Goal: Information Seeking & Learning: Find specific fact

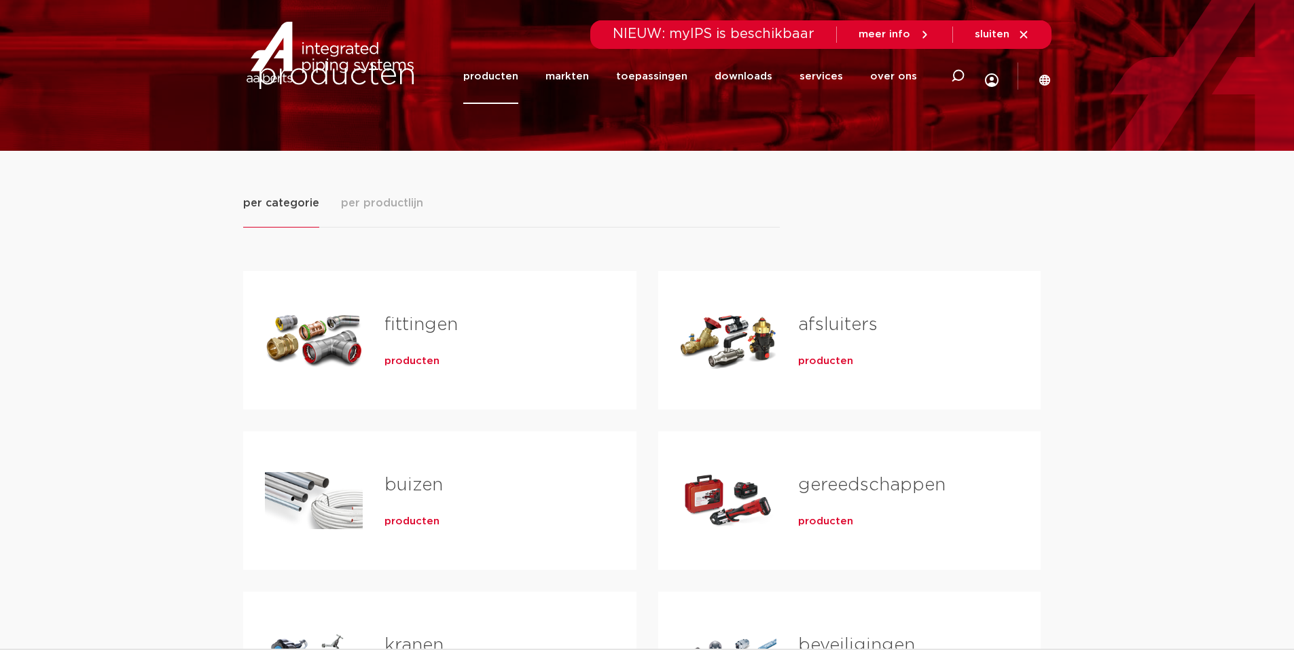
click at [404, 365] on span "producten" at bounding box center [412, 362] width 55 height 14
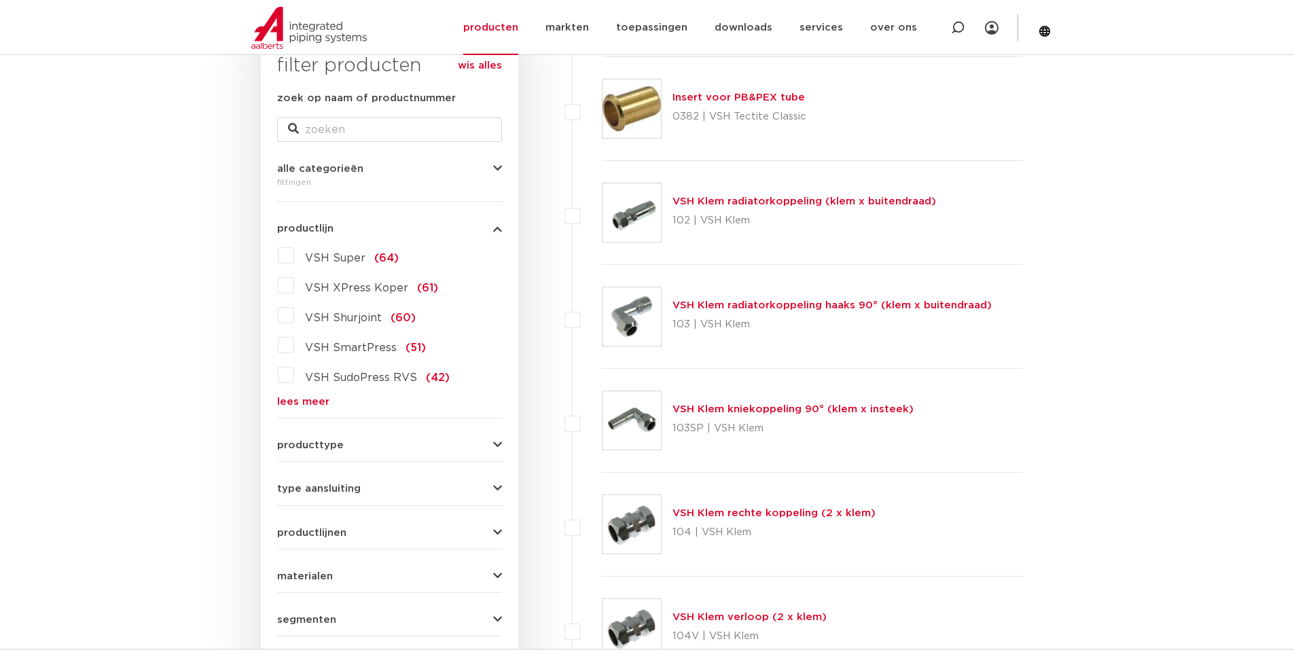
scroll to position [204, 0]
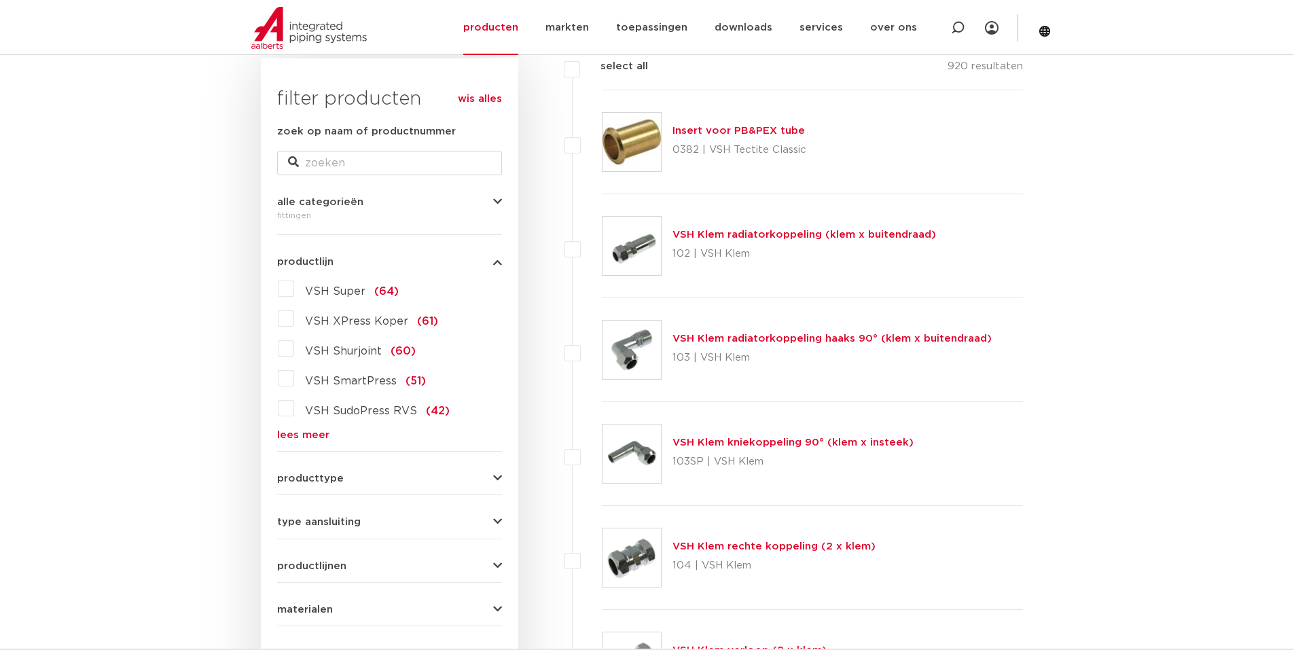
click at [293, 437] on link "lees meer" at bounding box center [389, 435] width 225 height 10
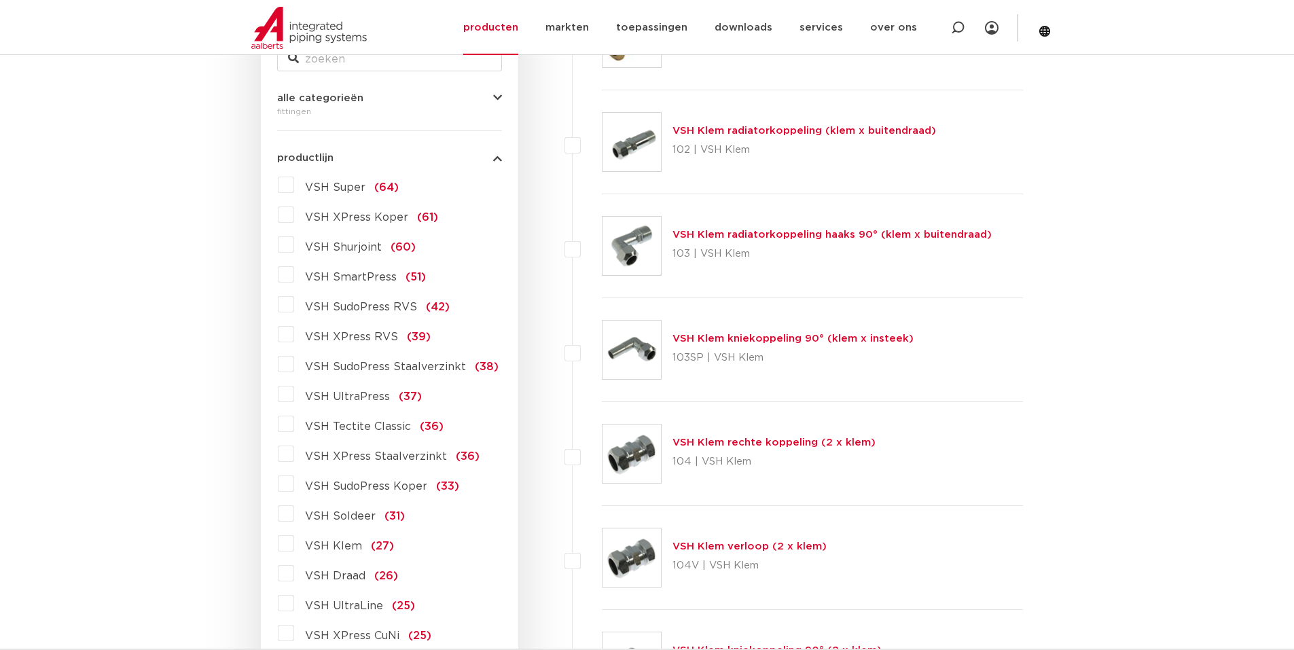
scroll to position [340, 0]
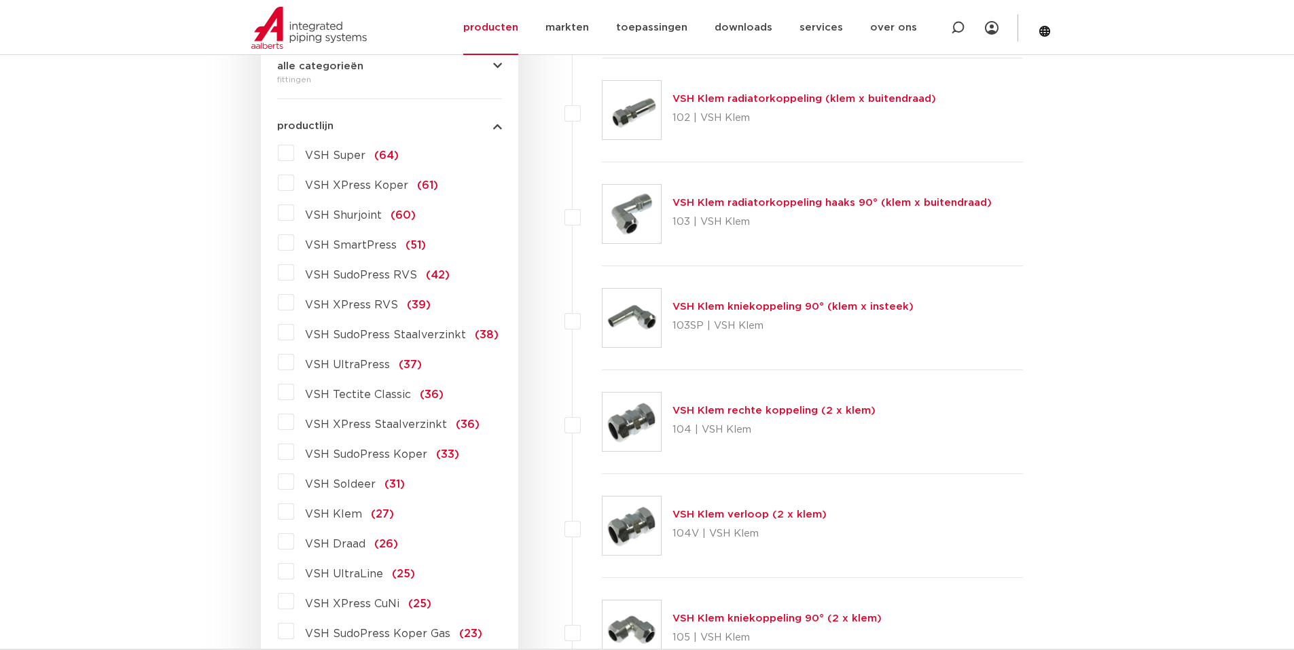
click at [294, 450] on label "VSH SudoPress Koper (33)" at bounding box center [376, 452] width 165 height 22
click at [0, 0] on input "VSH SudoPress Koper (33)" at bounding box center [0, 0] width 0 height 0
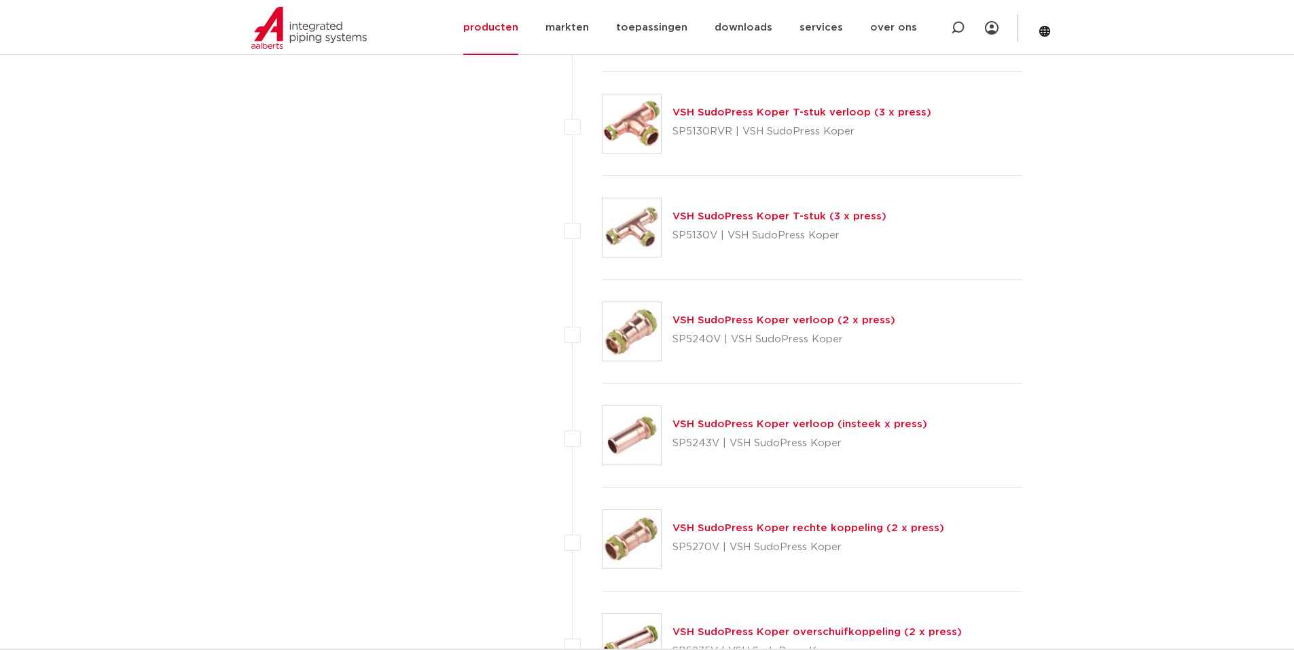
scroll to position [2785, 0]
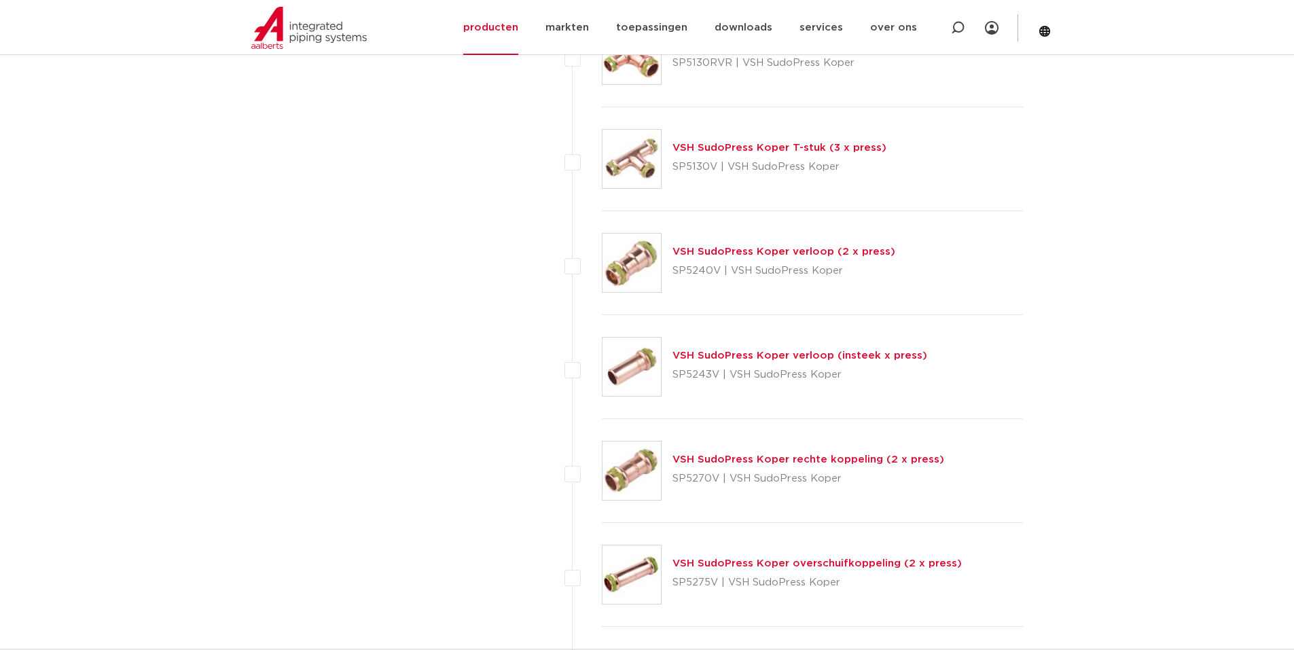
drag, startPoint x: 936, startPoint y: 458, endPoint x: 673, endPoint y: 448, distance: 263.8
click at [673, 448] on div "VSH SudoPress Koper rechte koppeling (2 x press) SP5270V | VSH SudoPress Koper" at bounding box center [813, 471] width 422 height 104
copy link "VSH SudoPress Koper rechte koppeling (2 x press)"
click at [897, 459] on link "VSH SudoPress Koper rechte koppeling (2 x press)" at bounding box center [809, 459] width 272 height 10
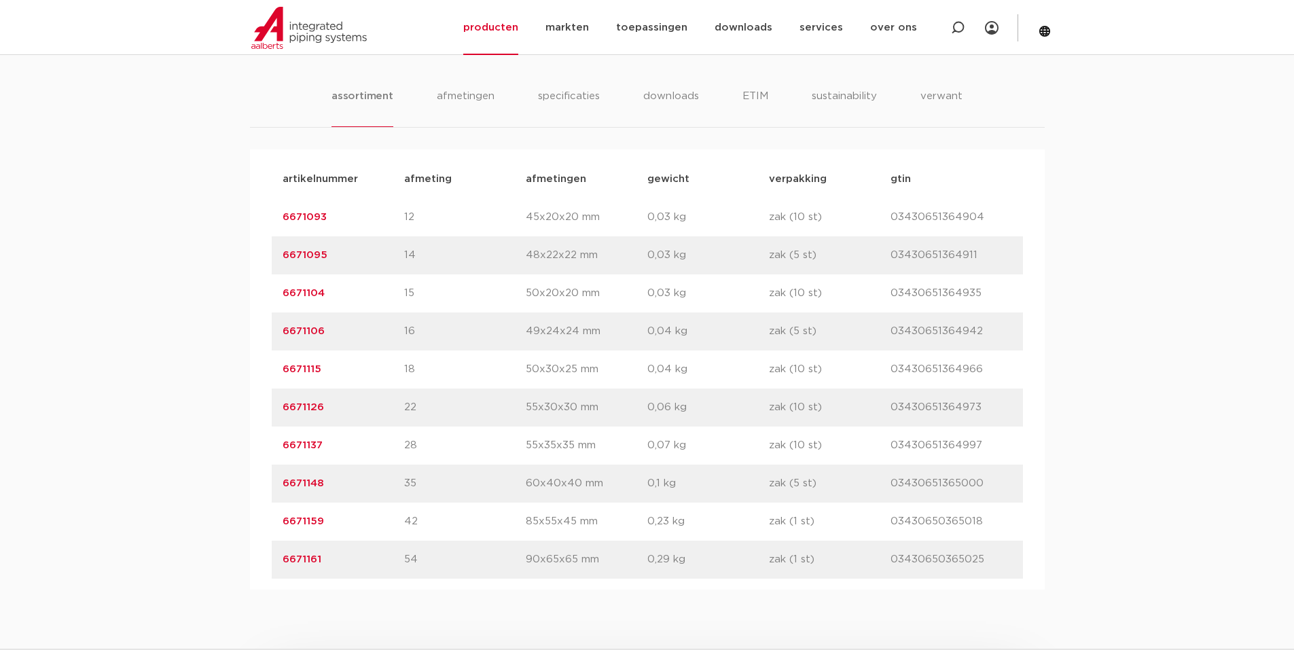
scroll to position [883, 0]
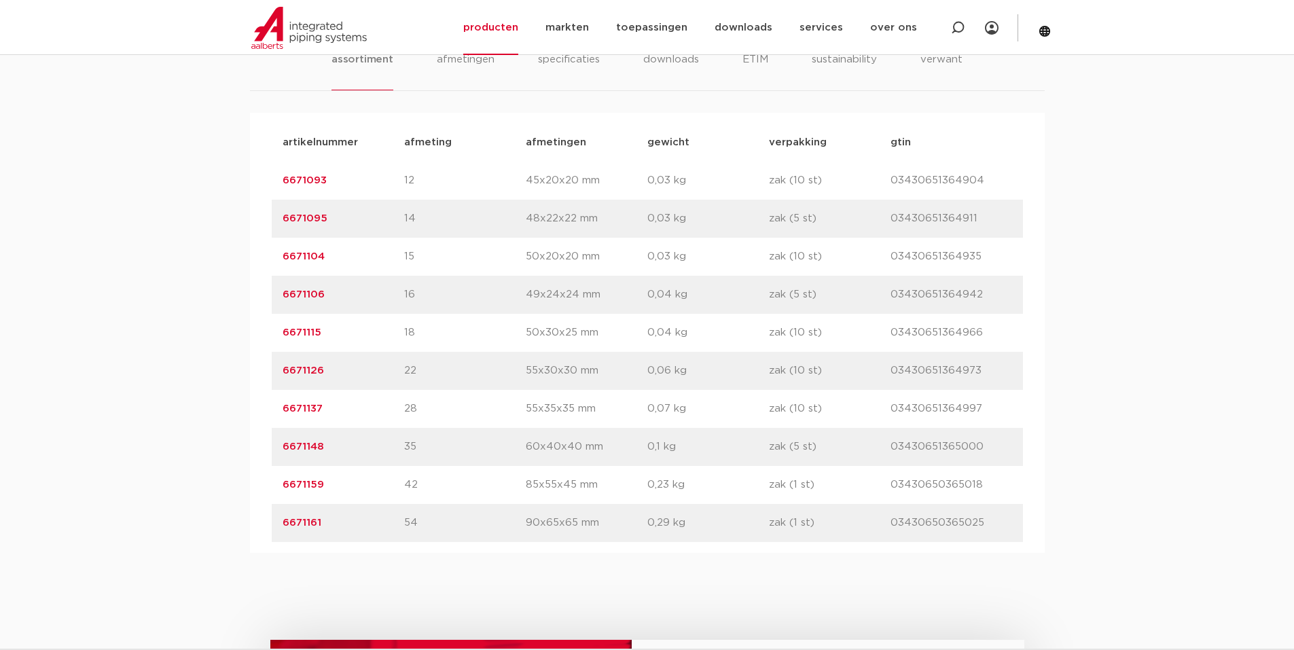
drag, startPoint x: 268, startPoint y: 405, endPoint x: 990, endPoint y: 421, distance: 722.3
click at [990, 421] on div "artikelnummer afmeting [GEOGRAPHIC_DATA] gewicht verpakking gtin artikelnummer …" at bounding box center [647, 333] width 795 height 440
copy div "6671137 afmeting 28 afmetingen 55x35x35 mm gewicht 0,07 kg verpakking zak (10 s…"
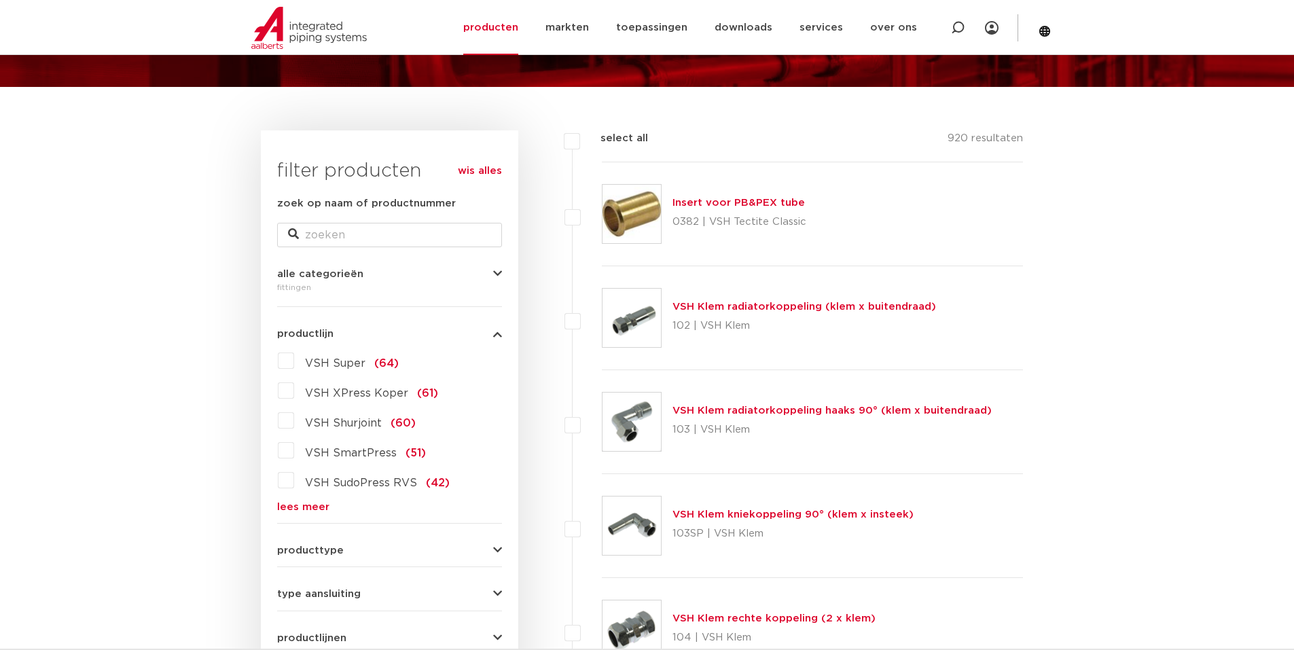
scroll to position [204, 0]
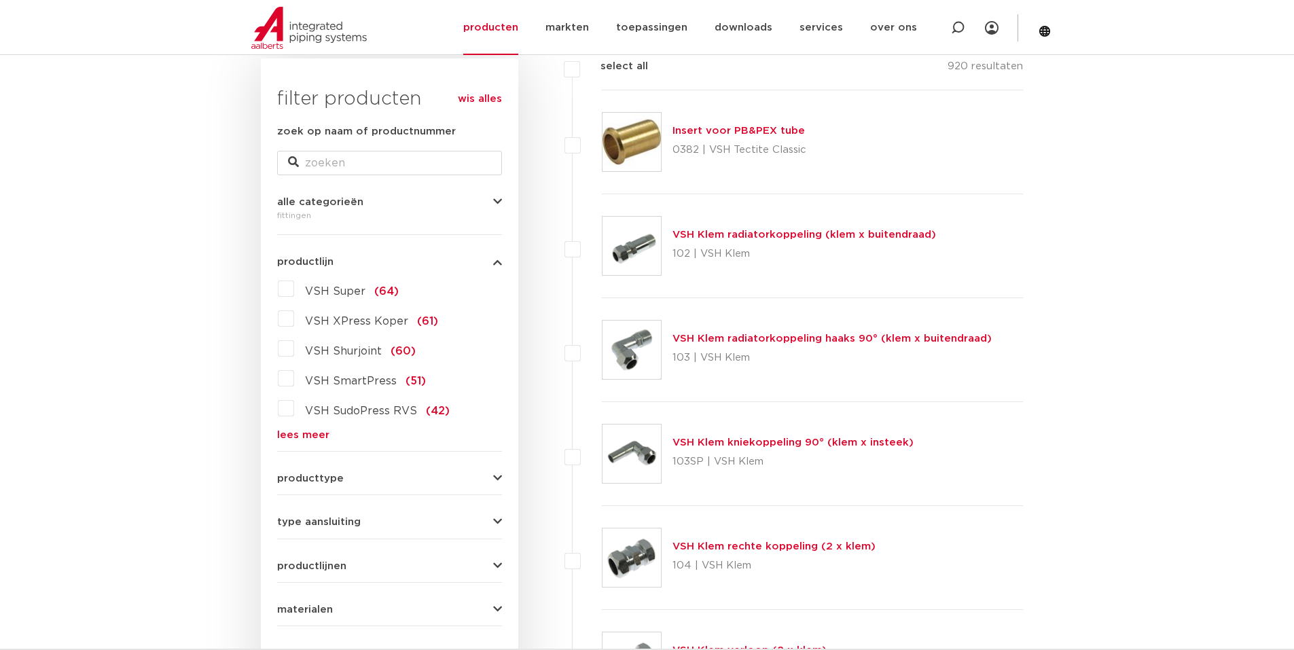
click at [287, 430] on link "lees meer" at bounding box center [389, 435] width 225 height 10
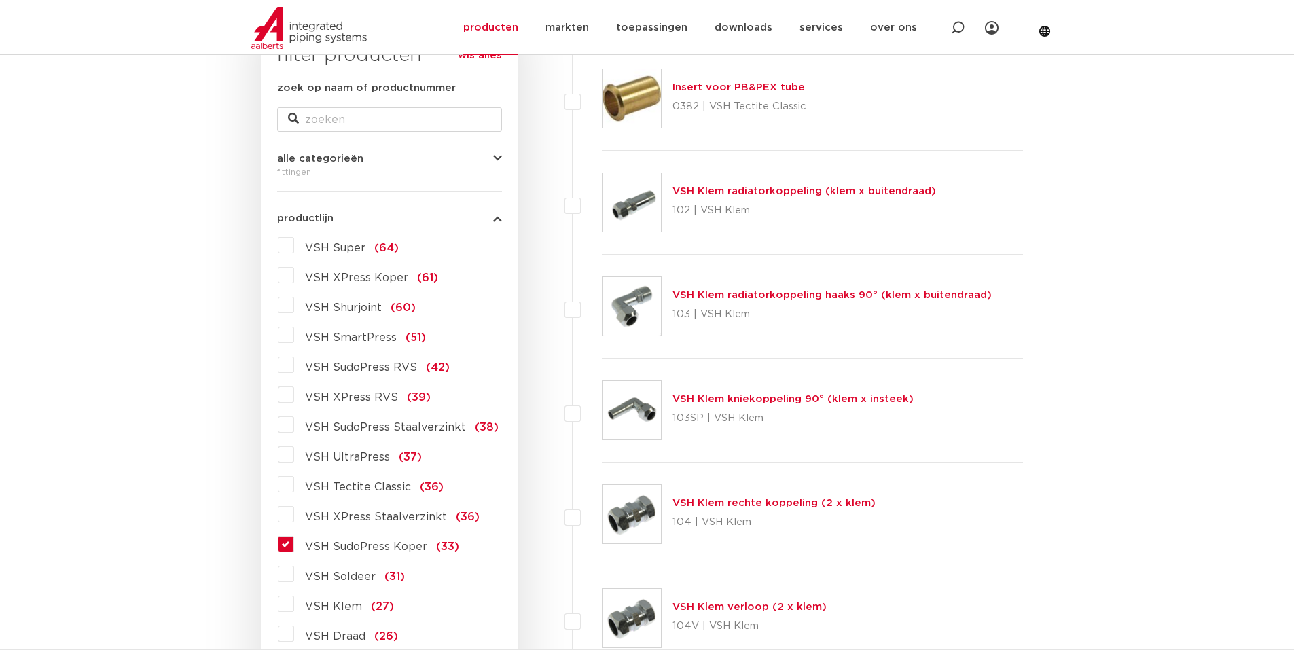
scroll to position [272, 0]
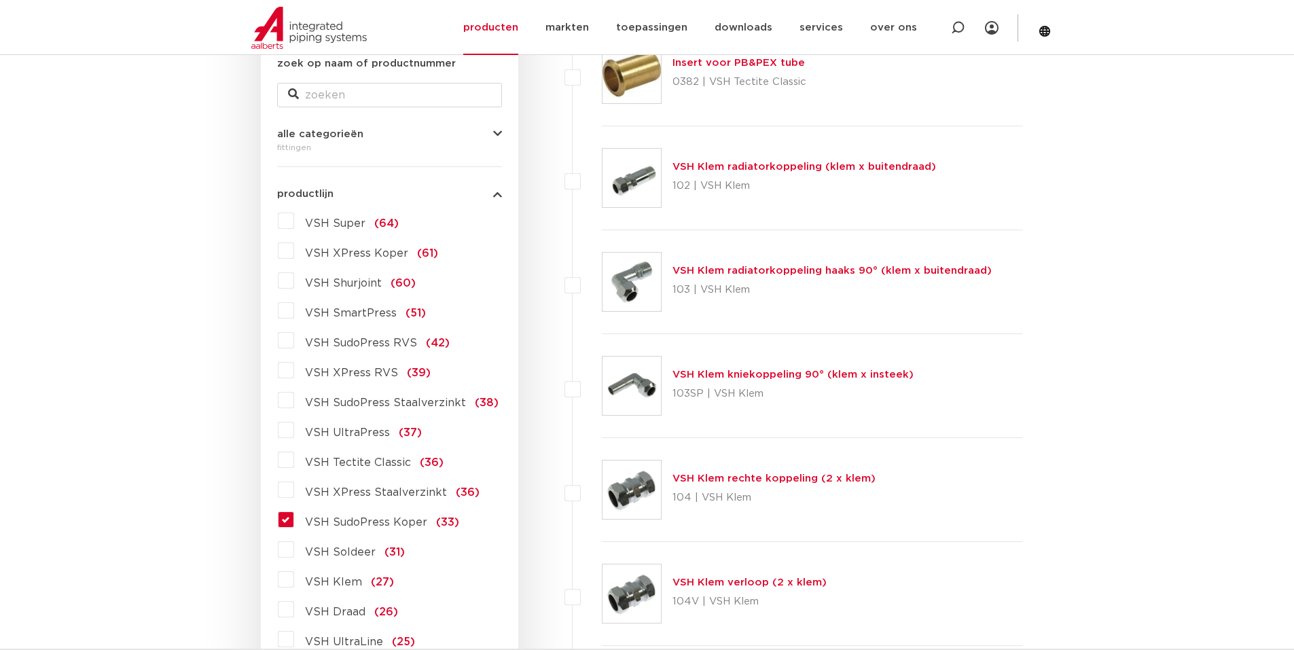
click at [294, 520] on label "VSH SudoPress Koper (33)" at bounding box center [376, 520] width 165 height 22
click at [0, 0] on input "VSH SudoPress Koper (33)" at bounding box center [0, 0] width 0 height 0
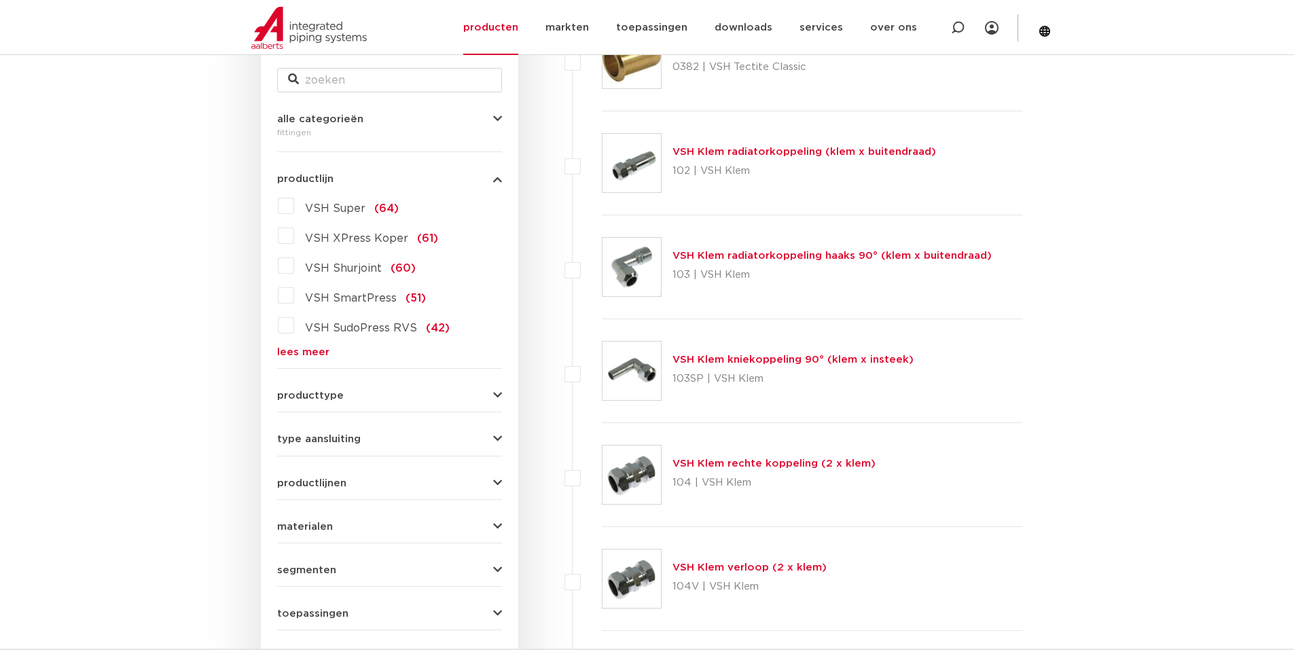
scroll to position [272, 0]
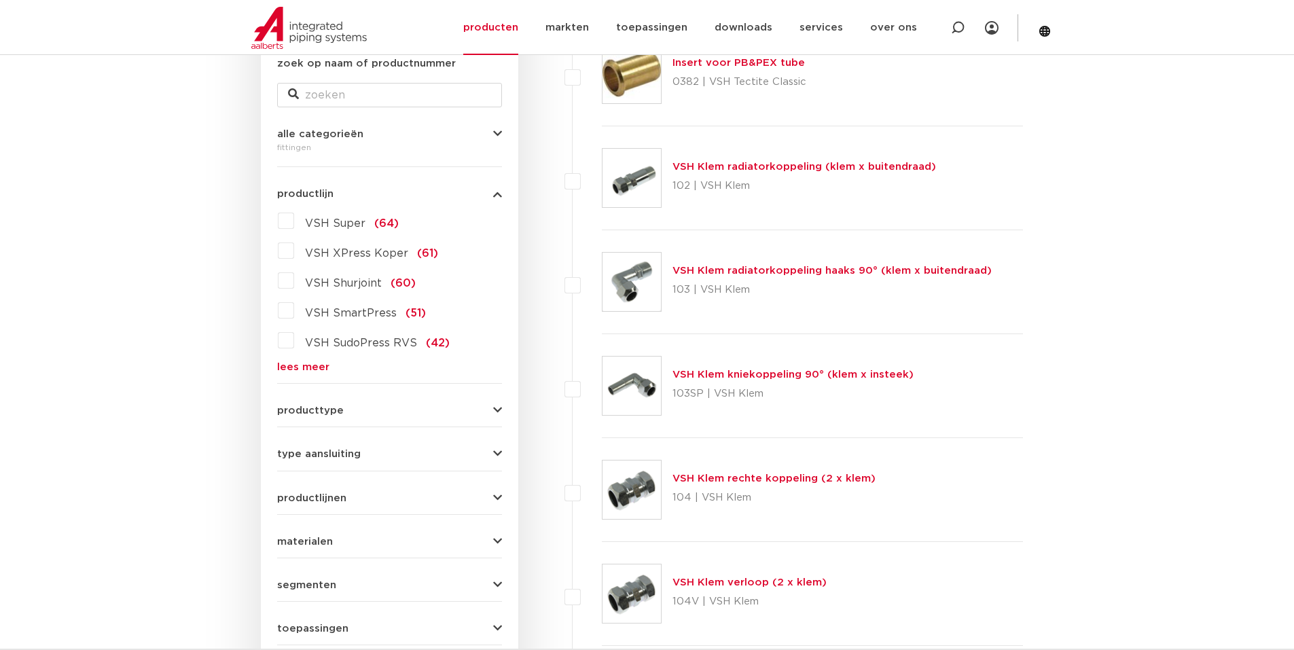
click at [308, 374] on form "zoek op naam of productnummer alle categorieën fittingen fittingen afsluiters b…" at bounding box center [389, 372] width 225 height 633
click at [306, 369] on link "lees meer" at bounding box center [389, 367] width 225 height 10
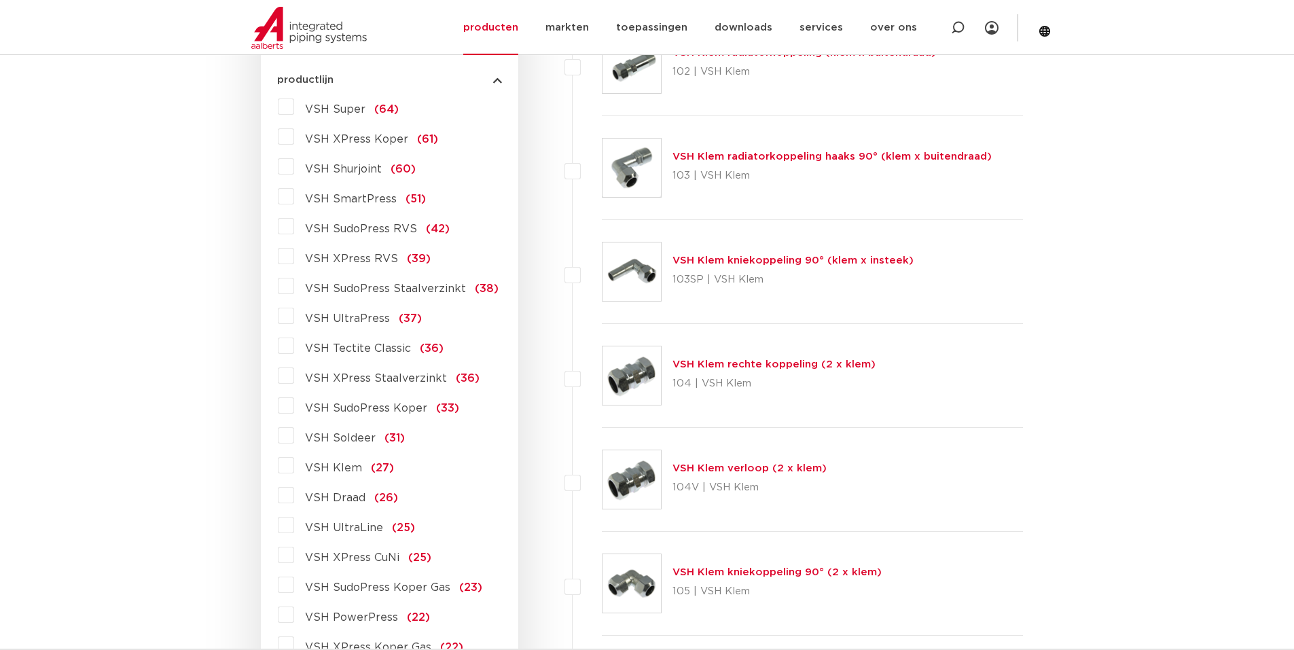
scroll to position [408, 0]
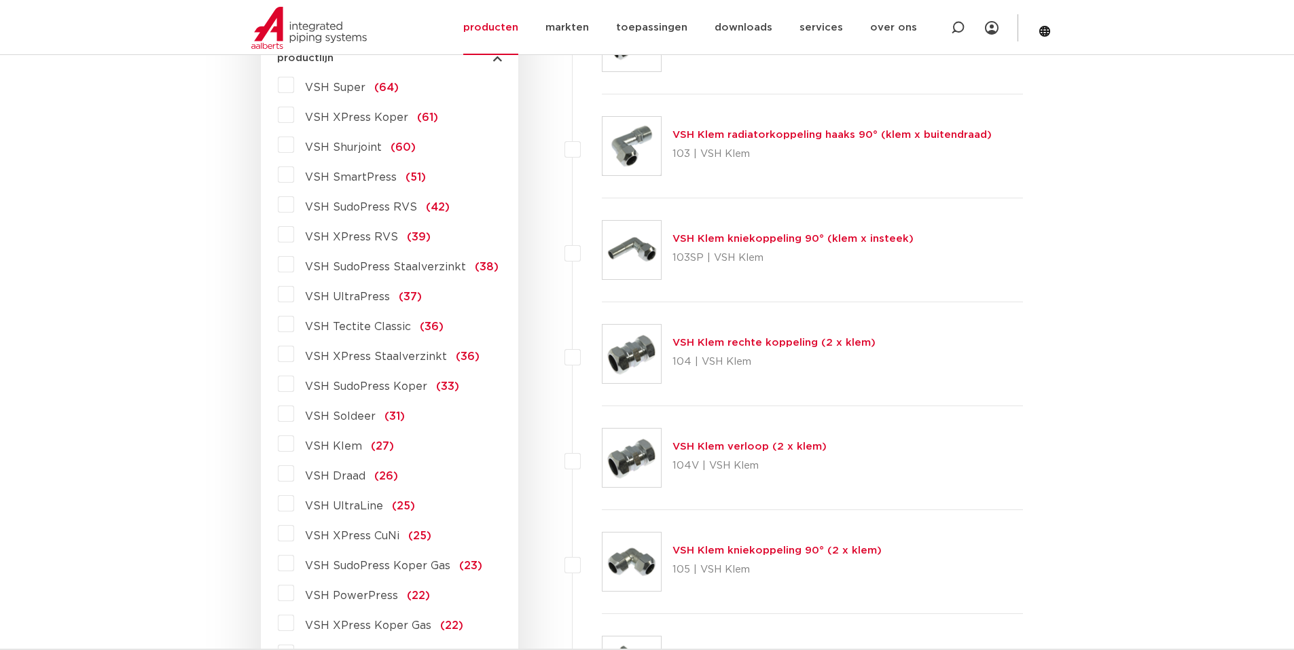
click at [294, 386] on label "VSH SudoPress Koper (33)" at bounding box center [376, 384] width 165 height 22
click at [0, 0] on input "VSH SudoPress Koper (33)" at bounding box center [0, 0] width 0 height 0
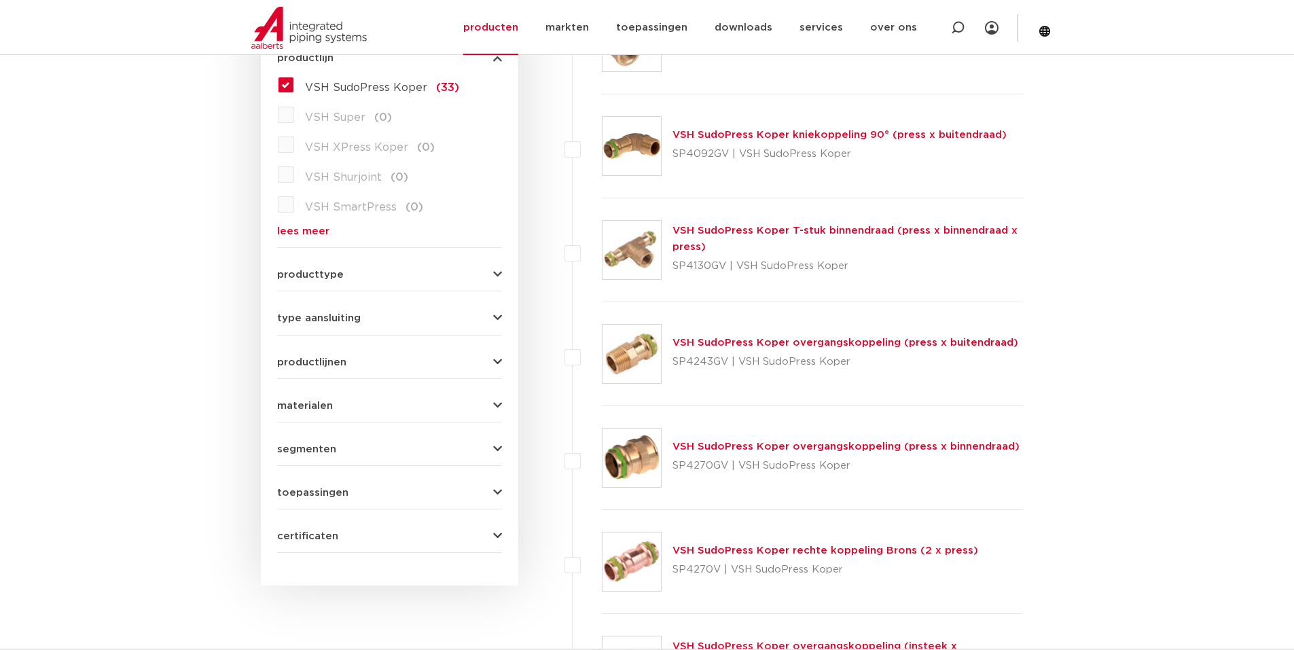
drag, startPoint x: 1007, startPoint y: 344, endPoint x: 674, endPoint y: 338, distance: 332.9
click at [674, 336] on div "VSH SudoPress Koper overgangskoppeling (press x buitendraad) SP4243GV | VSH Sud…" at bounding box center [813, 354] width 422 height 104
copy link "VSH SudoPress Koper overgangskoppeling (press x buitendraad)"
click at [764, 340] on link "VSH SudoPress Koper overgangskoppeling (press x buitendraad)" at bounding box center [846, 343] width 346 height 10
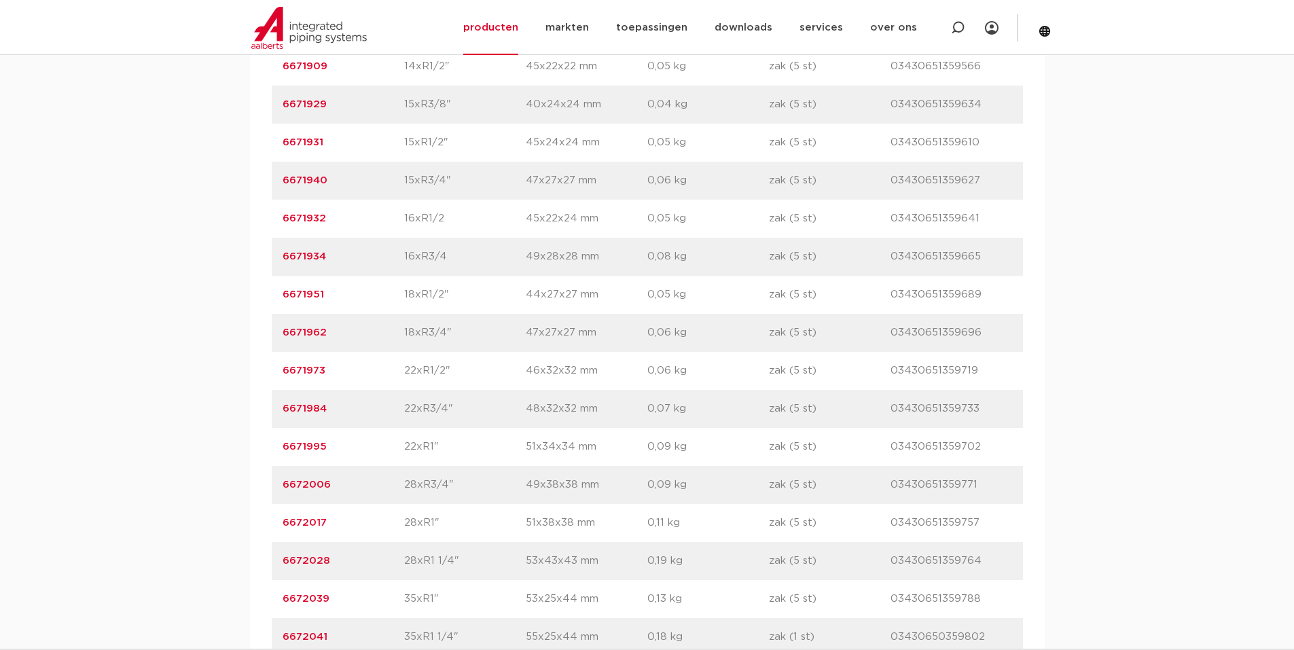
scroll to position [1155, 0]
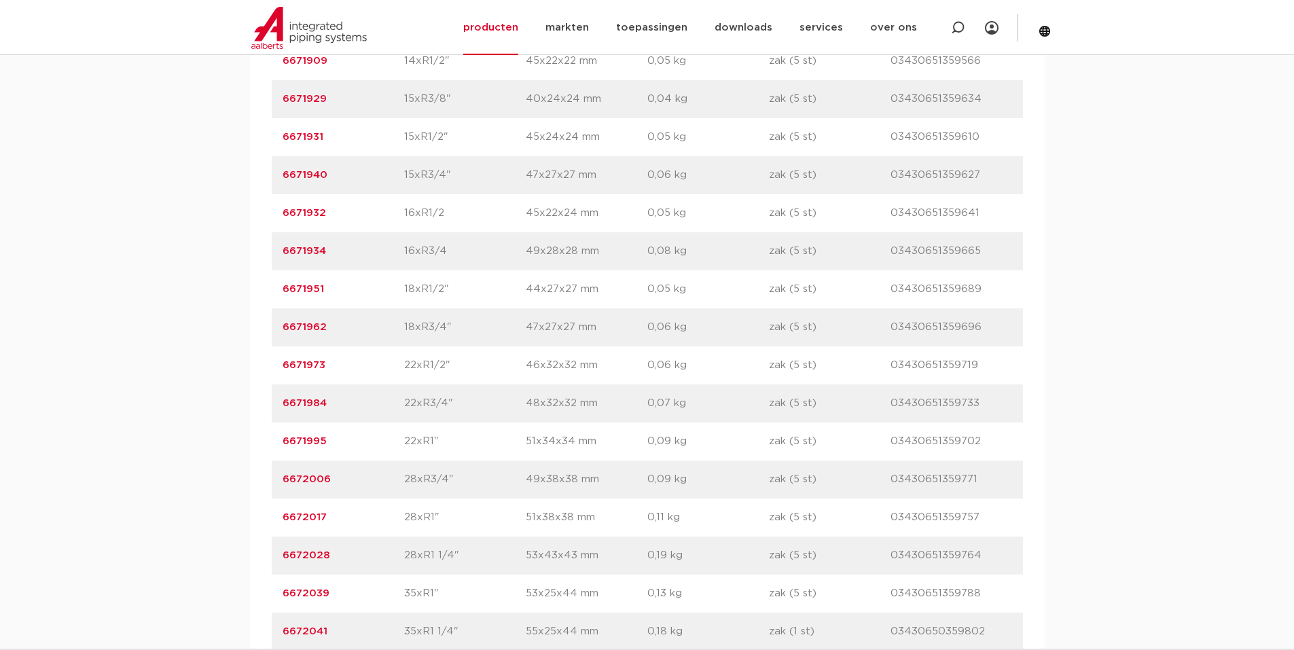
drag, startPoint x: 279, startPoint y: 514, endPoint x: 976, endPoint y: 519, distance: 697.0
click at [979, 520] on div "artikelnummer 6672017 afmeting 28xR1" afmetingen 51x38x38 mm gewicht 0,11 kg ve…" at bounding box center [647, 518] width 751 height 38
copy div "6672017 afmeting 28xR1" afmetingen 51x38x38 mm gewicht 0,11 kg verpakking zak (…"
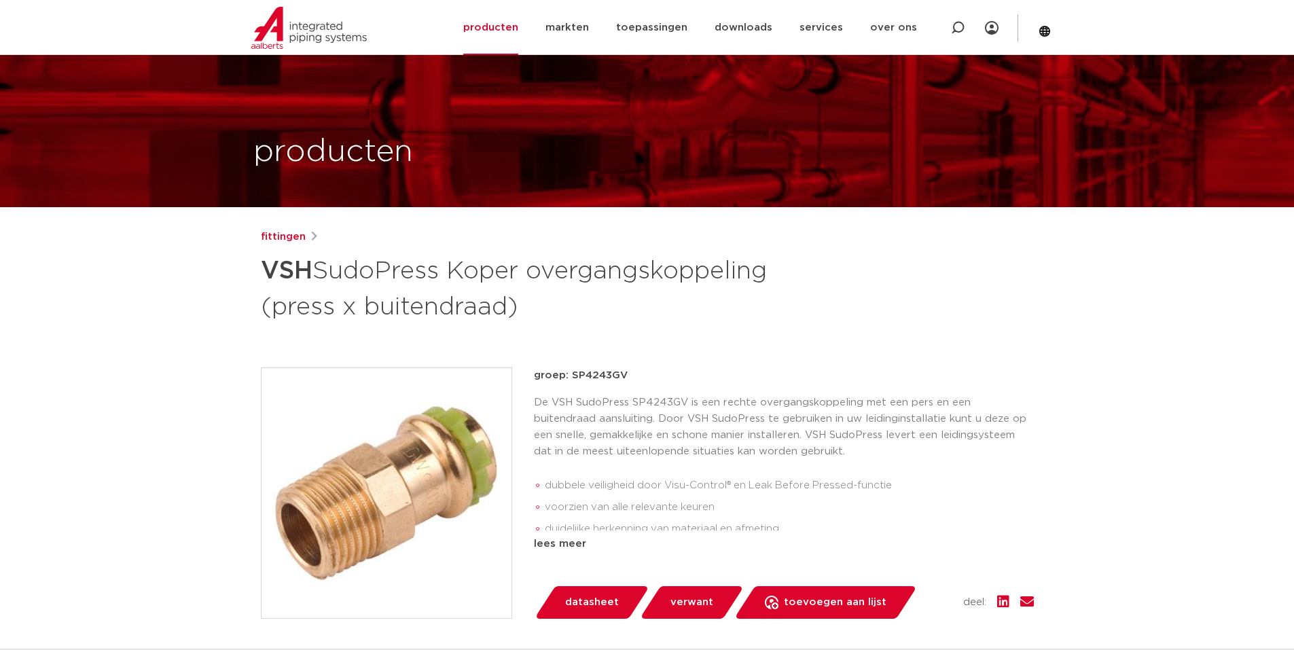
scroll to position [0, 0]
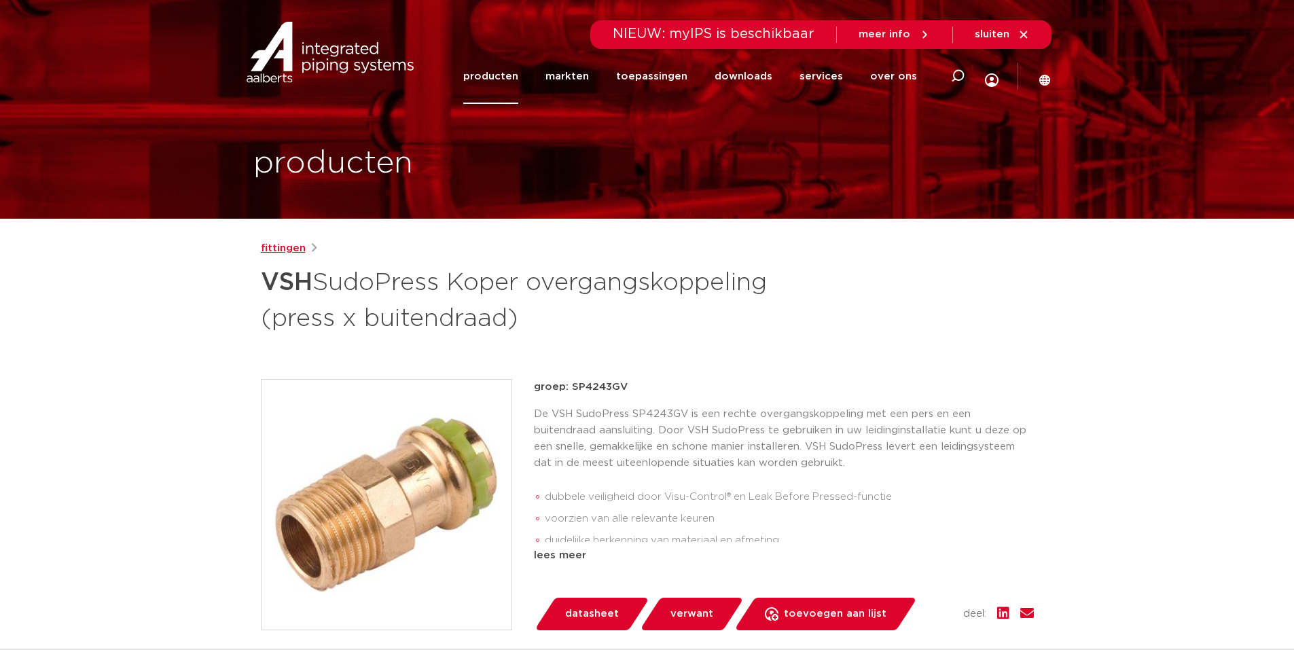
click at [285, 246] on link "fittingen" at bounding box center [283, 248] width 45 height 16
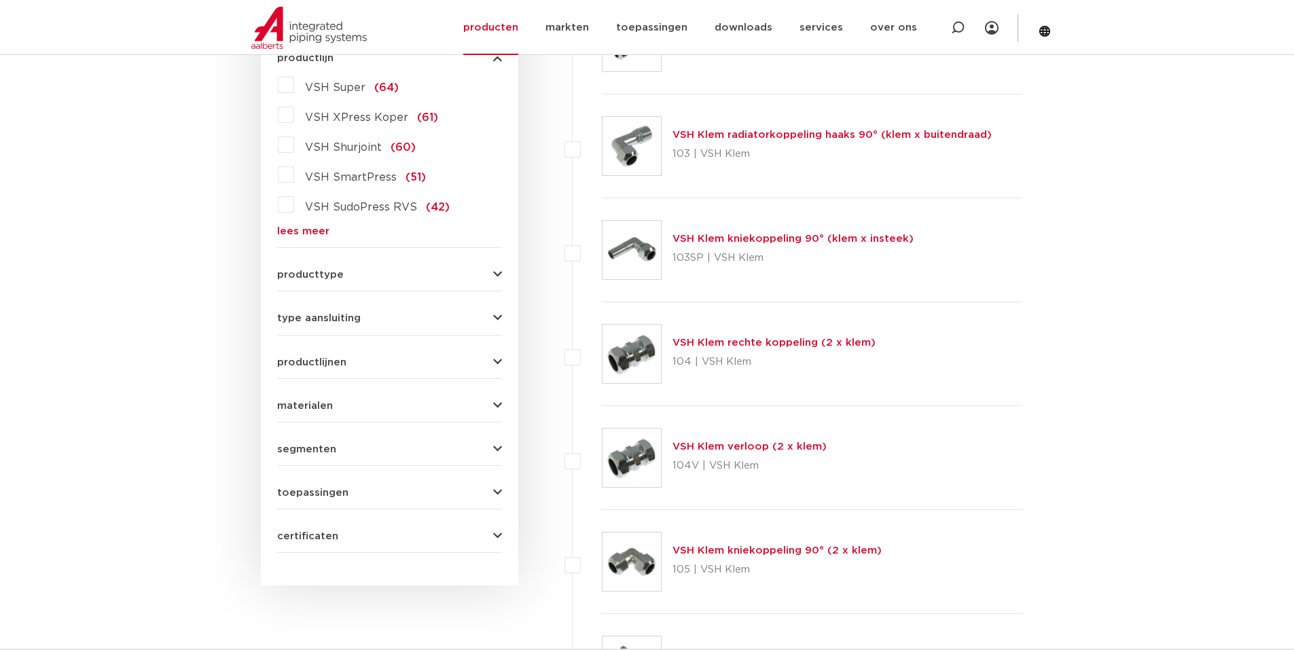
scroll to position [408, 0]
click at [297, 227] on link "lees meer" at bounding box center [389, 231] width 225 height 10
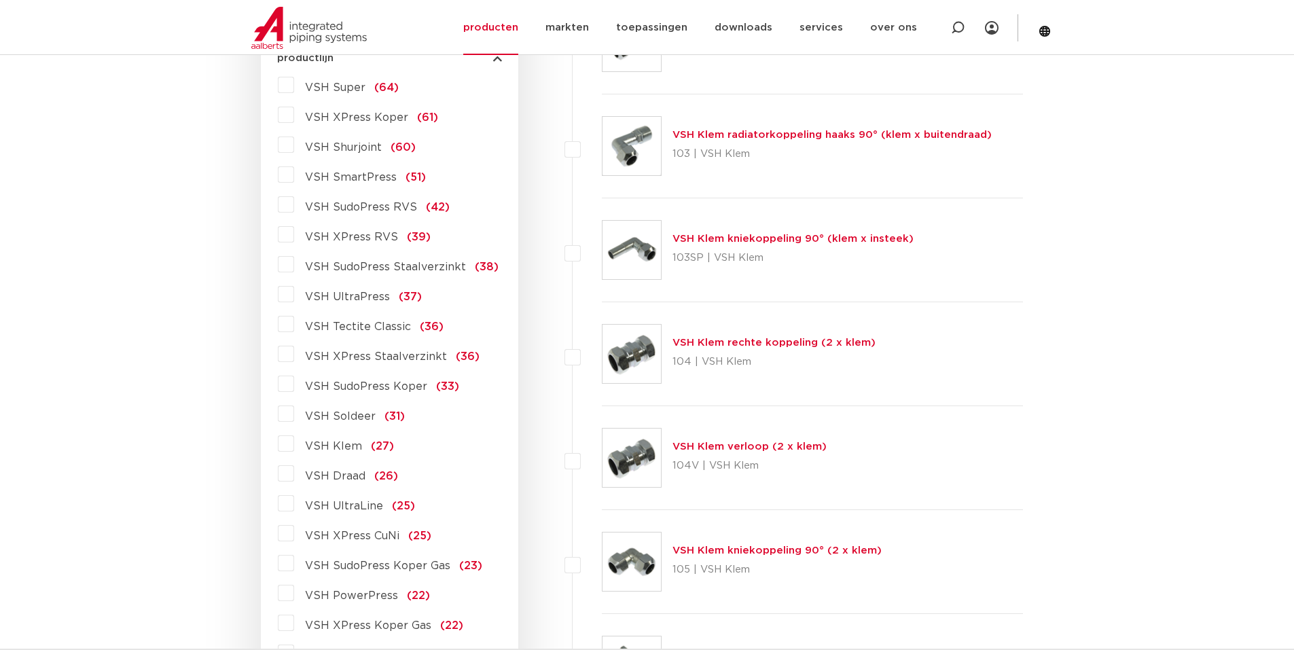
click at [294, 383] on label "VSH SudoPress Koper (33)" at bounding box center [376, 384] width 165 height 22
click at [0, 0] on input "VSH SudoPress Koper (33)" at bounding box center [0, 0] width 0 height 0
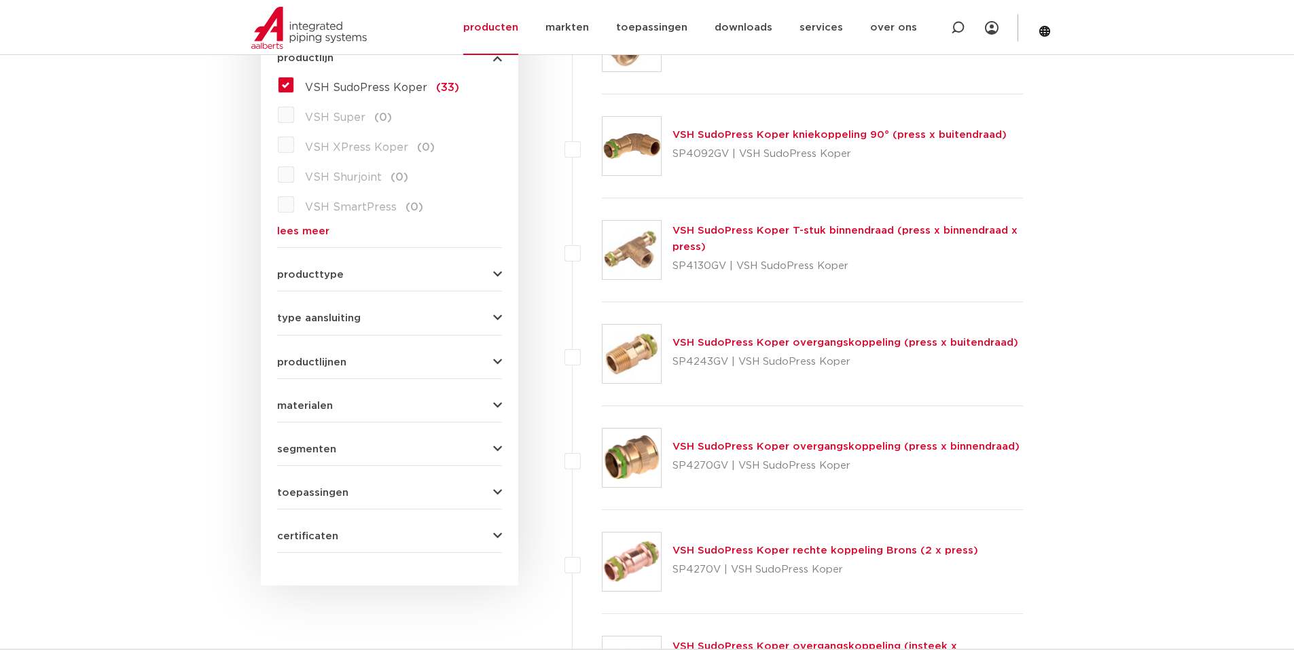
scroll to position [476, 0]
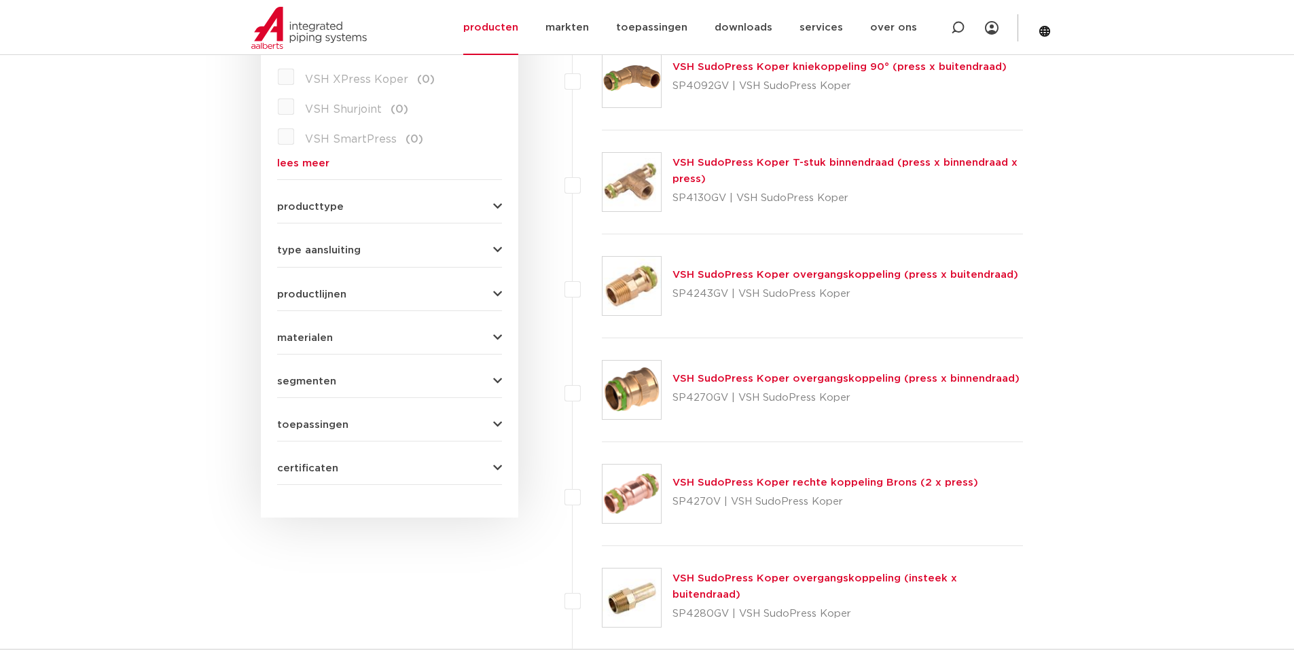
click at [753, 378] on link "VSH SudoPress Koper overgangskoppeling (press x binnendraad)" at bounding box center [846, 379] width 347 height 10
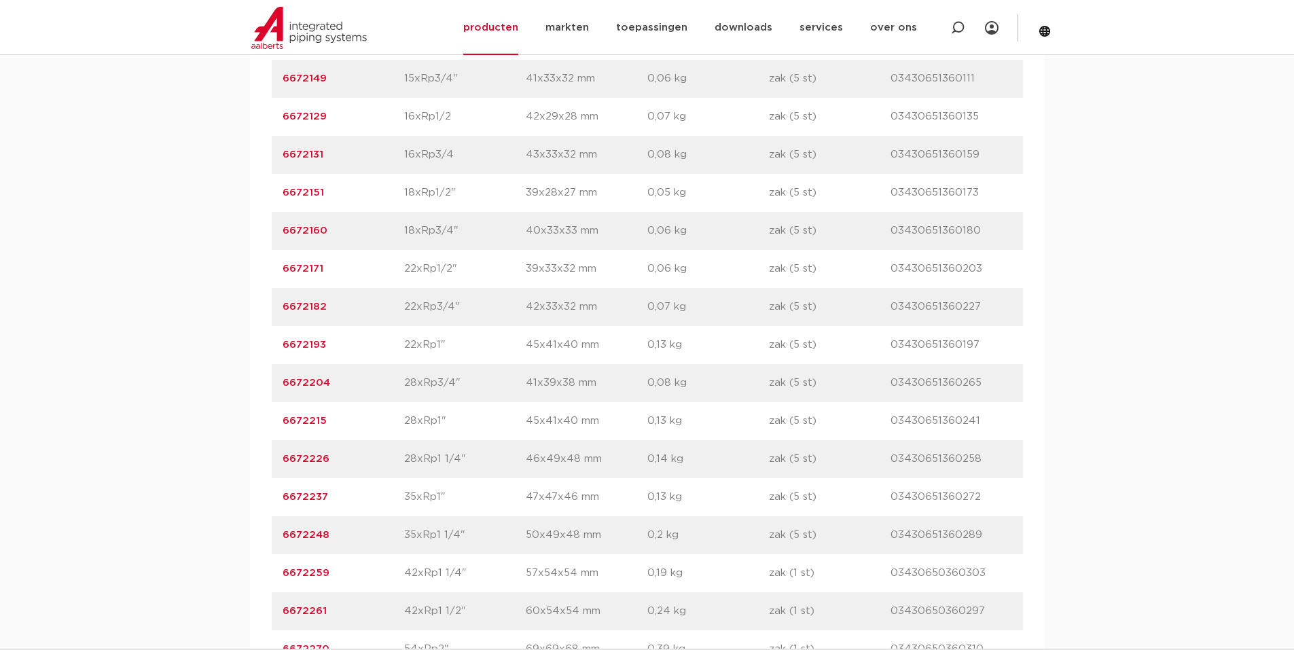
scroll to position [1359, 0]
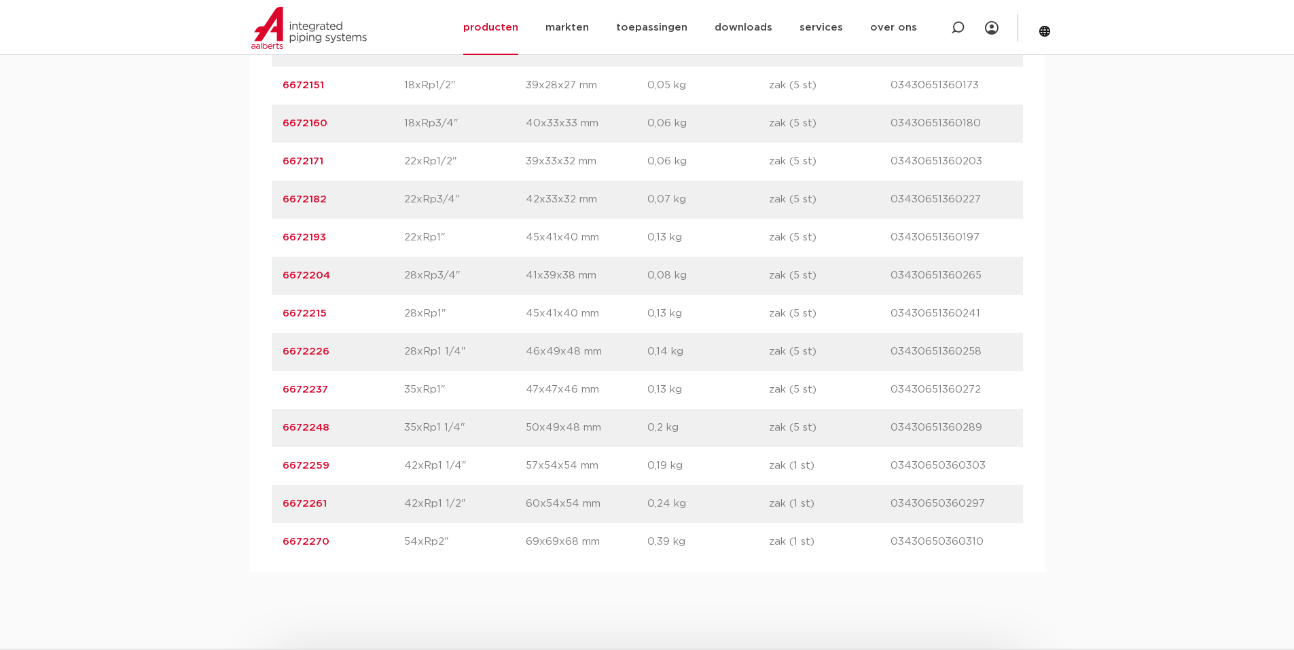
drag, startPoint x: 279, startPoint y: 342, endPoint x: 979, endPoint y: 350, distance: 699.8
click at [979, 333] on div "artikelnummer 6672215 afmeting 28xRp1" [GEOGRAPHIC_DATA] 45x41x40 mm gewicht 0,…" at bounding box center [647, 314] width 751 height 38
copy div "6672215 afmeting 28xRp1" afmetingen 45x41x40 mm gewicht 0,13 kg verpakking zak …"
click at [997, 322] on p "03430651360241" at bounding box center [952, 314] width 122 height 16
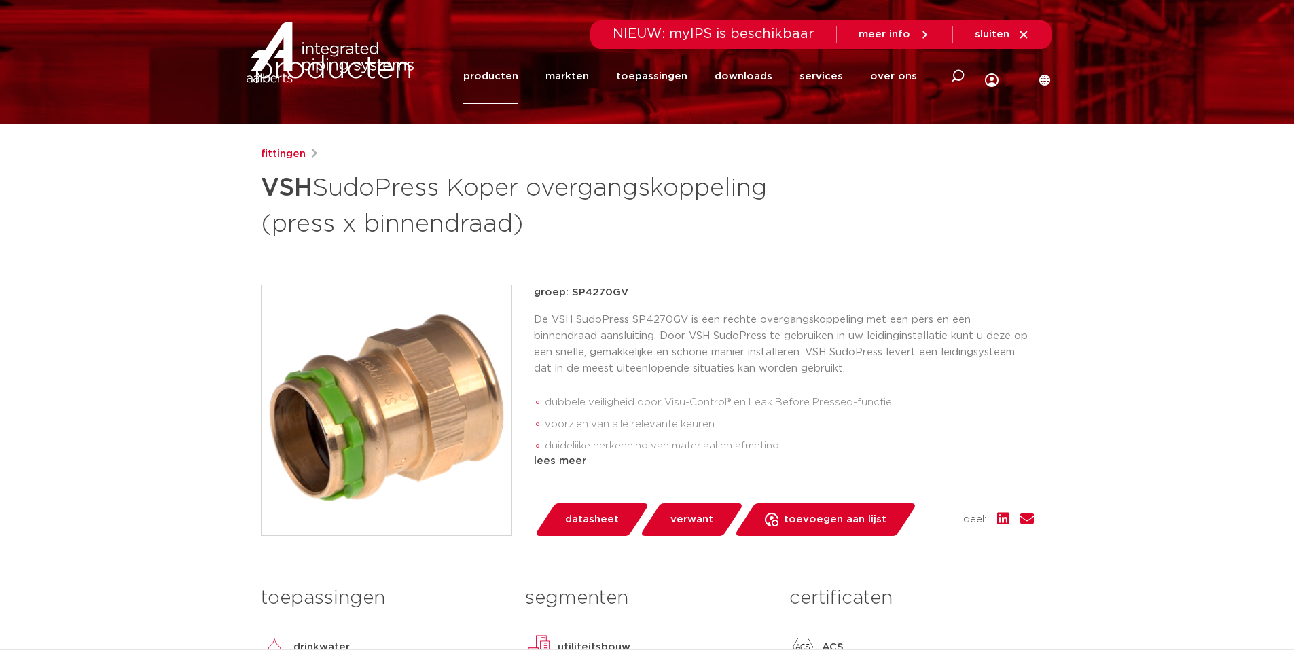
scroll to position [0, 0]
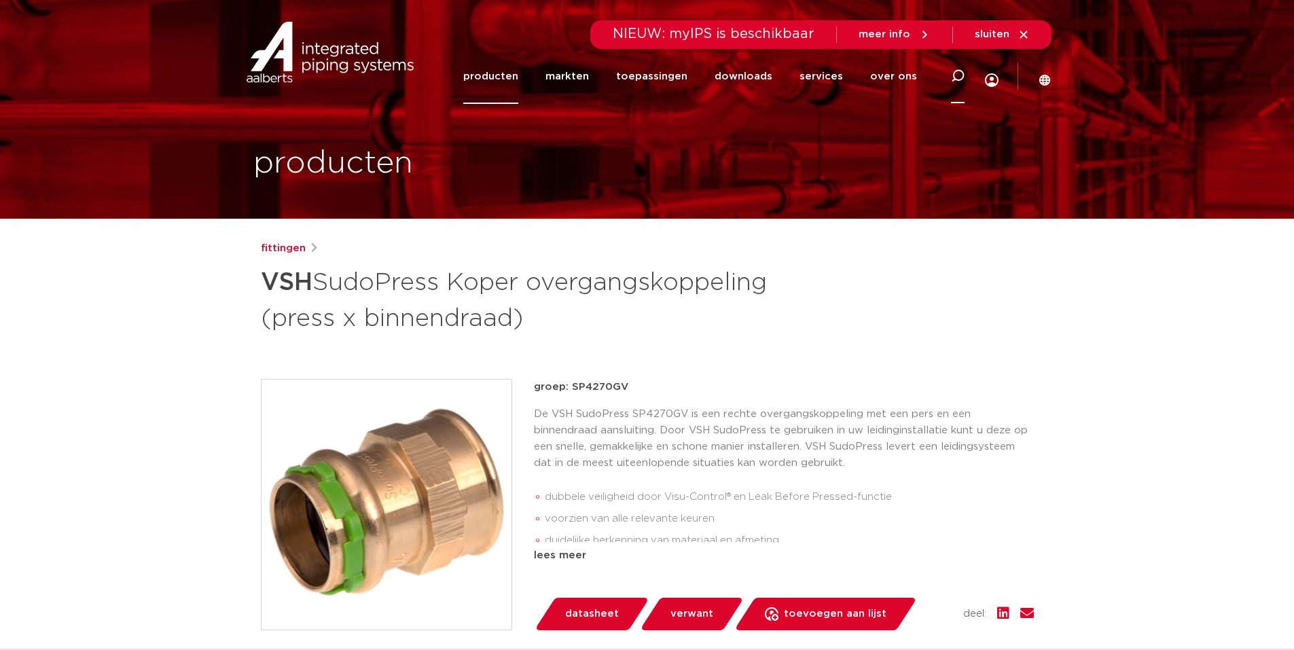
click at [957, 72] on icon at bounding box center [958, 76] width 14 height 14
type input "steunhuls"
click button "Zoeken" at bounding box center [0, 0] width 0 height 0
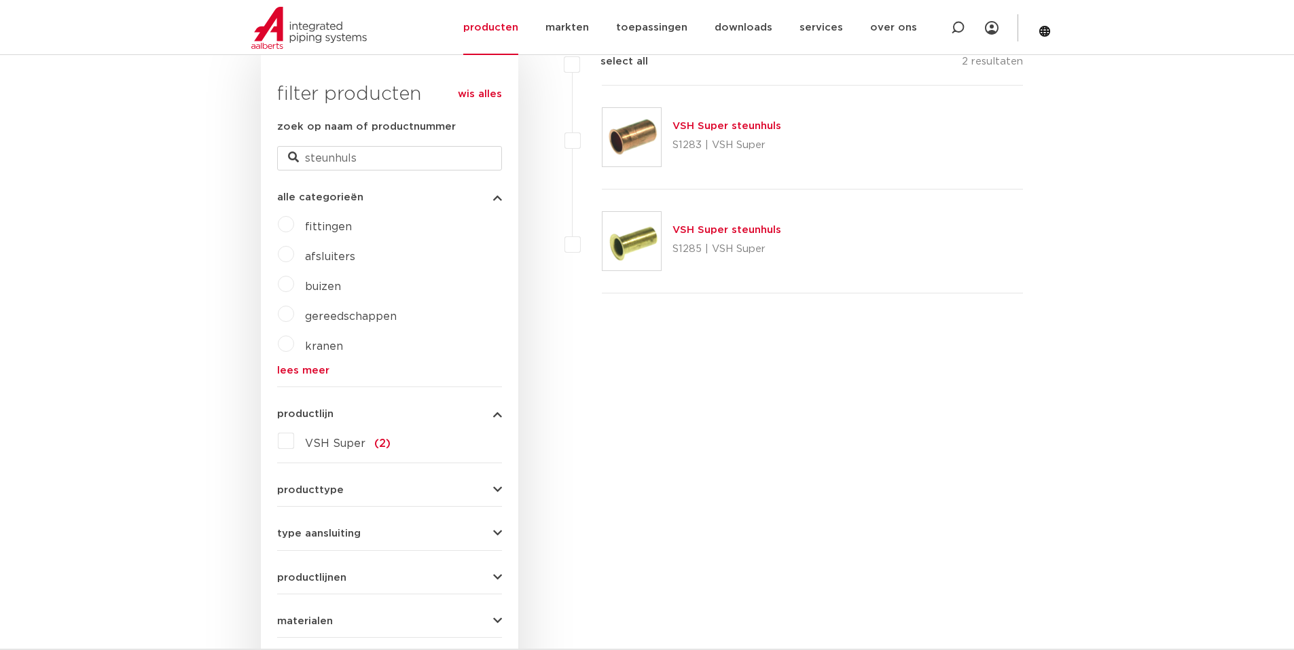
scroll to position [323, 0]
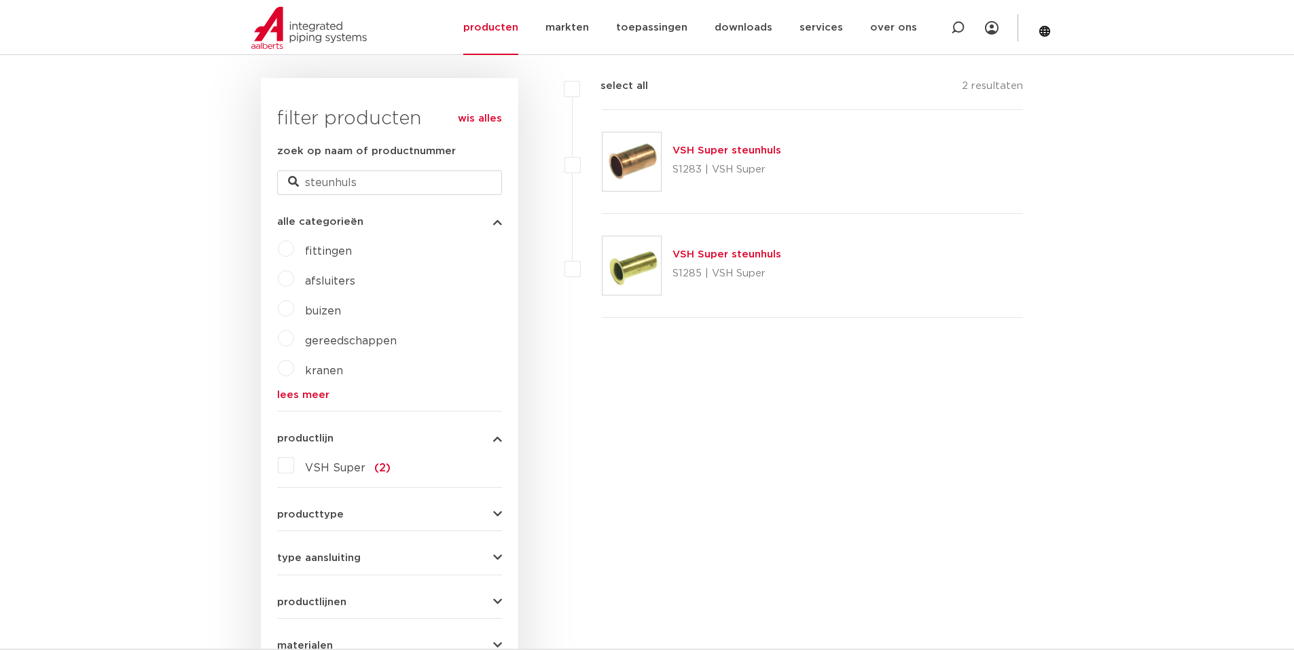
click at [728, 255] on link "VSH Super steunhuls" at bounding box center [727, 254] width 109 height 10
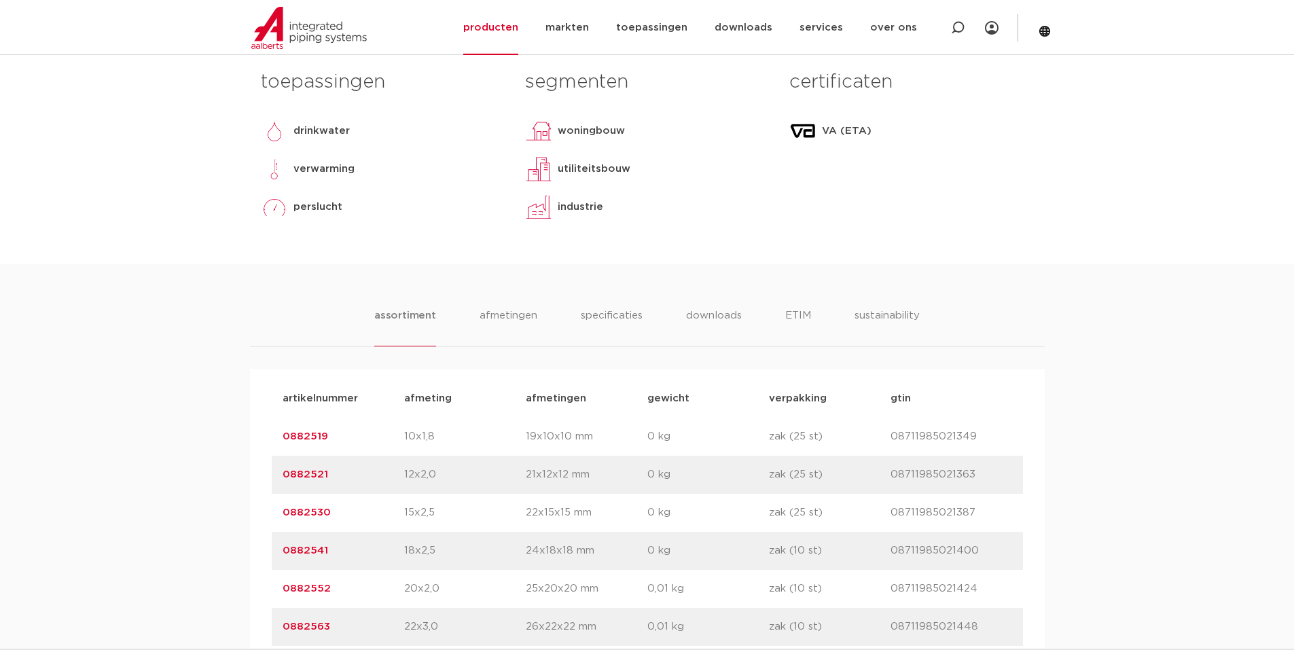
scroll to position [747, 0]
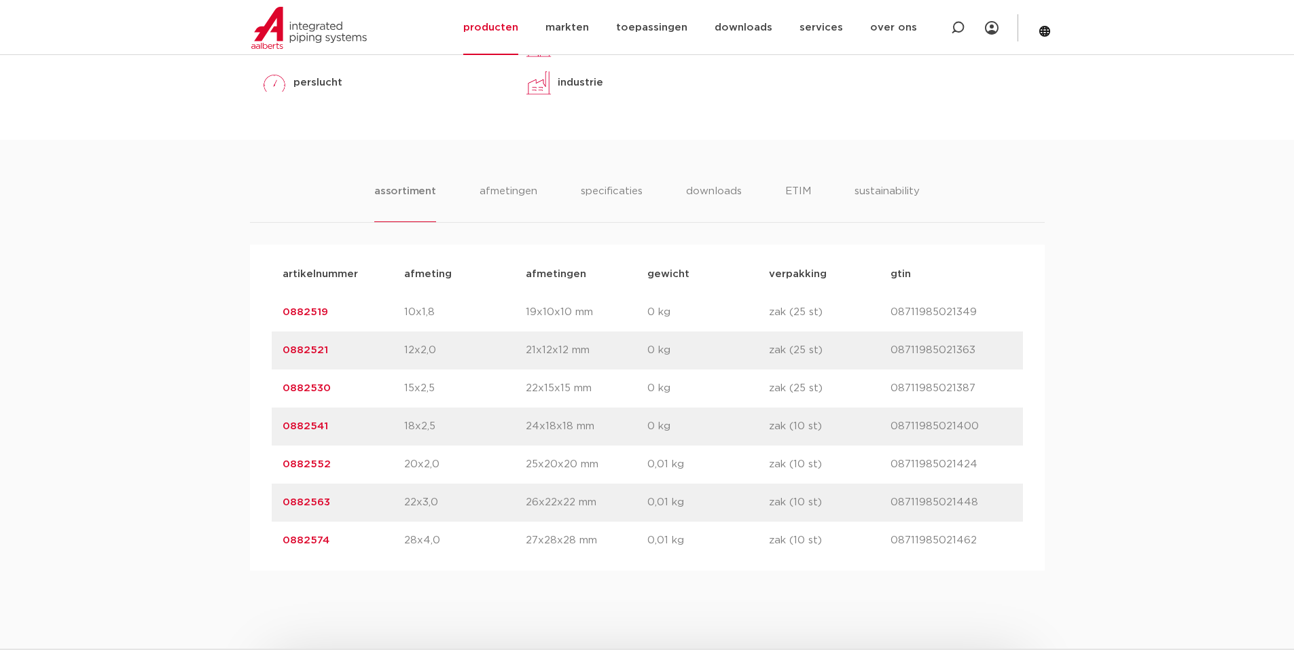
click at [315, 389] on link "0882530" at bounding box center [307, 388] width 48 height 10
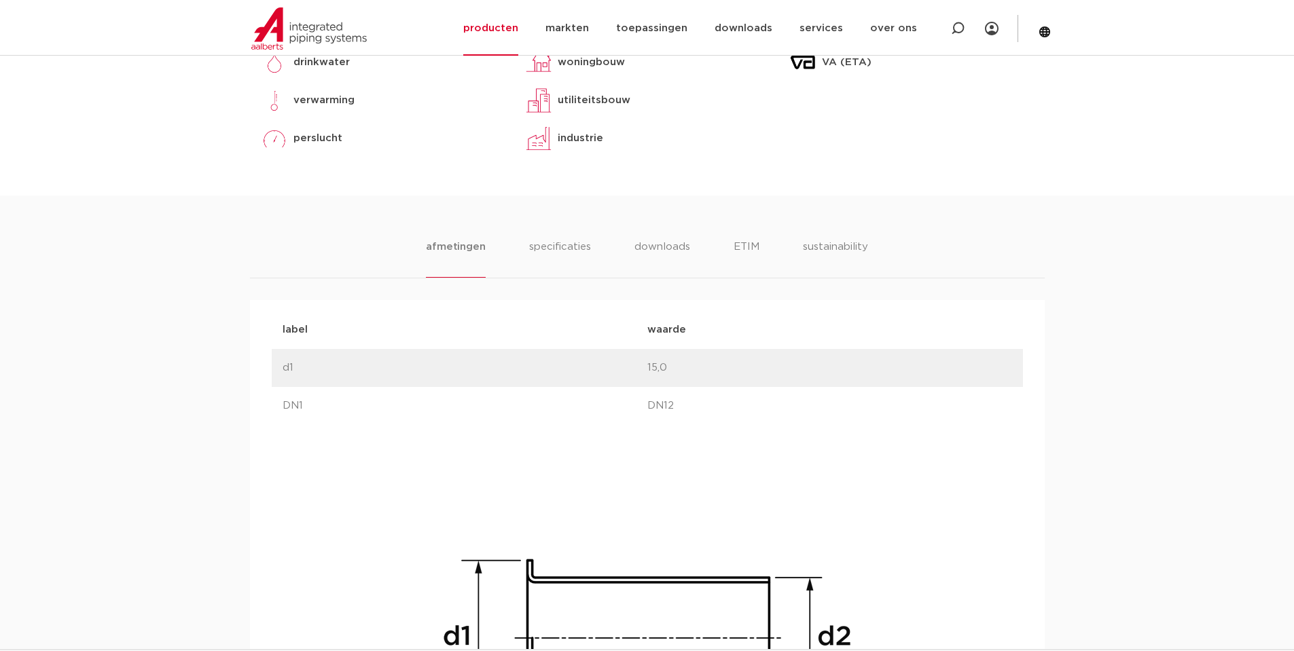
scroll to position [611, 0]
